Goal: Task Accomplishment & Management: Use online tool/utility

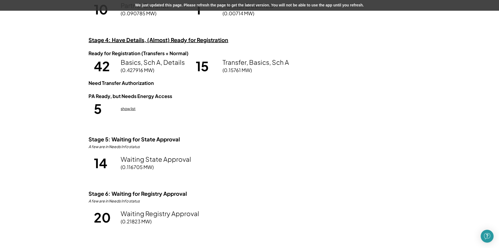
click at [270, 8] on div "We just updated this page. Please refresh the page to get the latest version. Y…" at bounding box center [249, 5] width 499 height 11
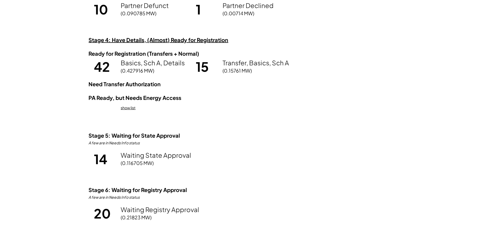
scroll to position [448, 0]
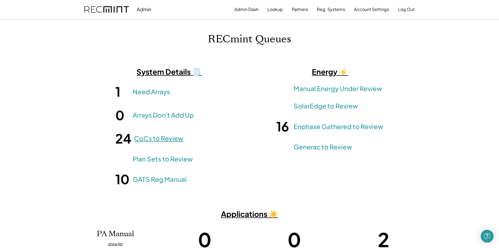
click at [158, 140] on link "CoCs to Review" at bounding box center [158, 138] width 49 height 9
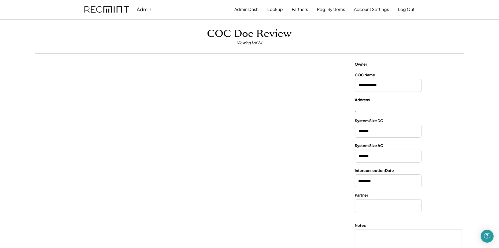
select select "**********"
